Goal: Information Seeking & Learning: Learn about a topic

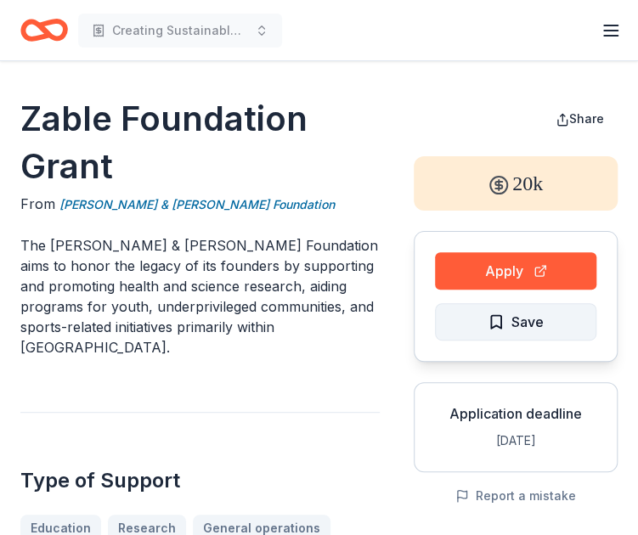
click at [527, 318] on span "Save" at bounding box center [527, 322] width 32 height 22
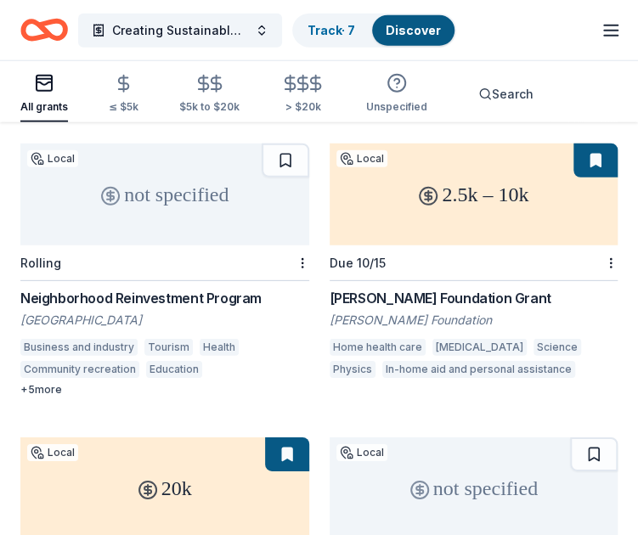
scroll to position [1783, 0]
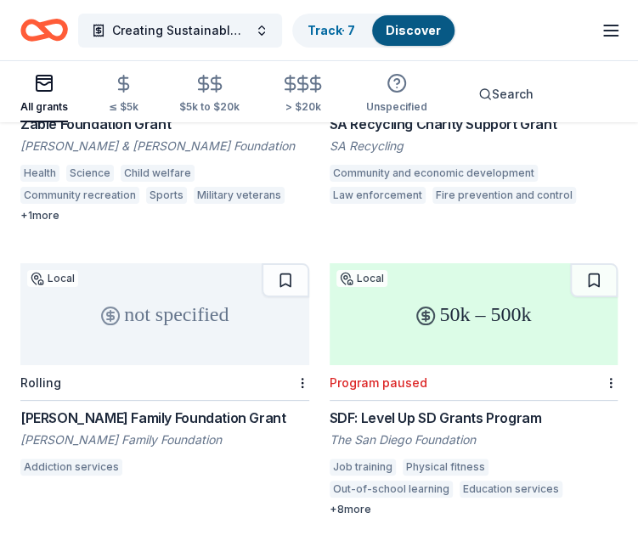
click at [435, 137] on div "SA Recycling Charity Support Grant SA Recycling Community and economic developm…" at bounding box center [473, 161] width 289 height 95
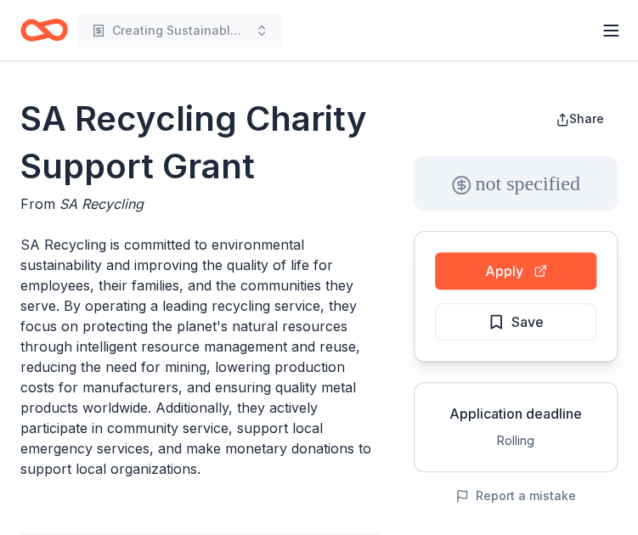
click at [550, 30] on div "Creating Sustainable and Community-owned access to Healthcare Equipments in rem…" at bounding box center [318, 30] width 597 height 40
